Goal: Task Accomplishment & Management: Manage account settings

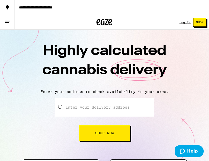
click at [182, 21] on div "Log In" at bounding box center [185, 22] width 11 height 3
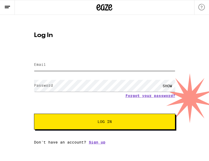
type input "[EMAIL_ADDRESS][DOMAIN_NAME]"
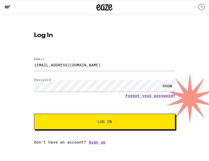
click at [165, 85] on div "SHOW" at bounding box center [168, 86] width 16 height 12
click at [165, 85] on div "HIDE" at bounding box center [168, 86] width 16 height 12
click at [115, 121] on span "Log In" at bounding box center [104, 122] width 99 height 4
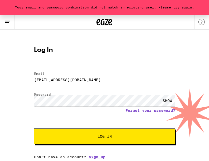
click at [166, 99] on div "SHOW" at bounding box center [168, 100] width 16 height 12
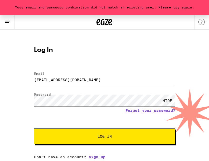
click at [34, 128] on button "Log In" at bounding box center [104, 136] width 141 height 16
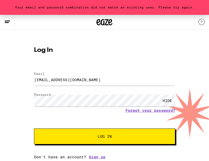
click at [170, 101] on div "HIDE" at bounding box center [168, 100] width 16 height 12
